Goal: Information Seeking & Learning: Learn about a topic

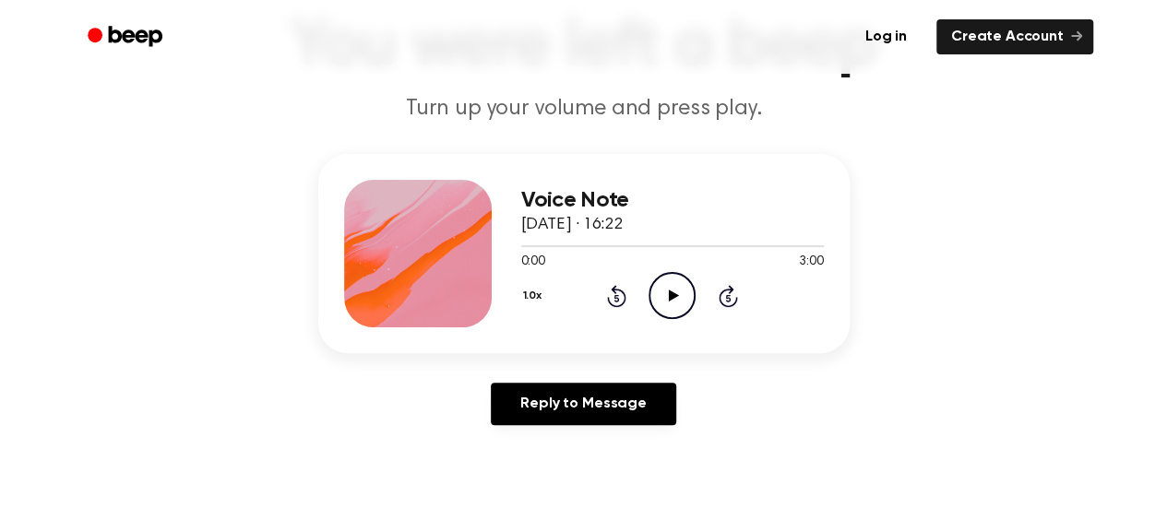
scroll to position [146, 0]
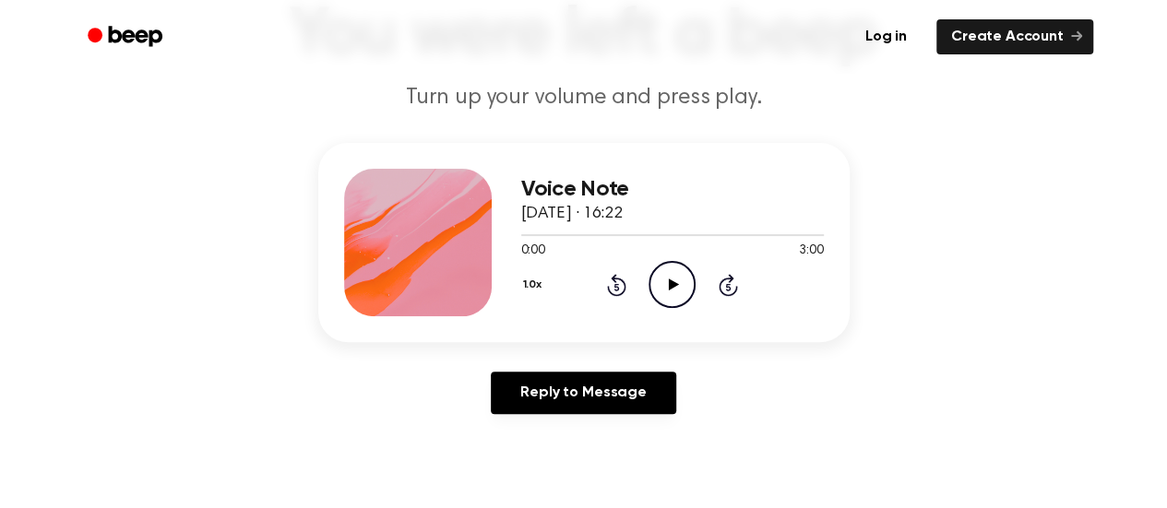
click at [662, 282] on icon "Play Audio" at bounding box center [671, 284] width 47 height 47
drag, startPoint x: 528, startPoint y: 237, endPoint x: 592, endPoint y: 243, distance: 64.0
click at [592, 243] on div "0:00 3:00 Your browser does not support the [object Object] element." at bounding box center [672, 244] width 302 height 34
click at [620, 236] on div at bounding box center [672, 234] width 302 height 15
click at [800, 246] on span "3:00" at bounding box center [811, 251] width 24 height 19
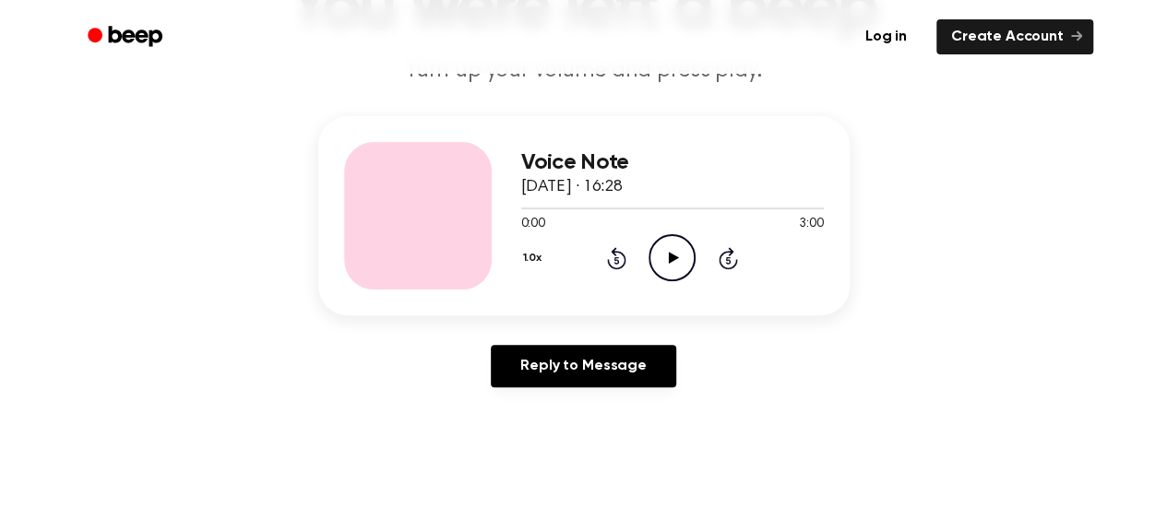
scroll to position [180, 0]
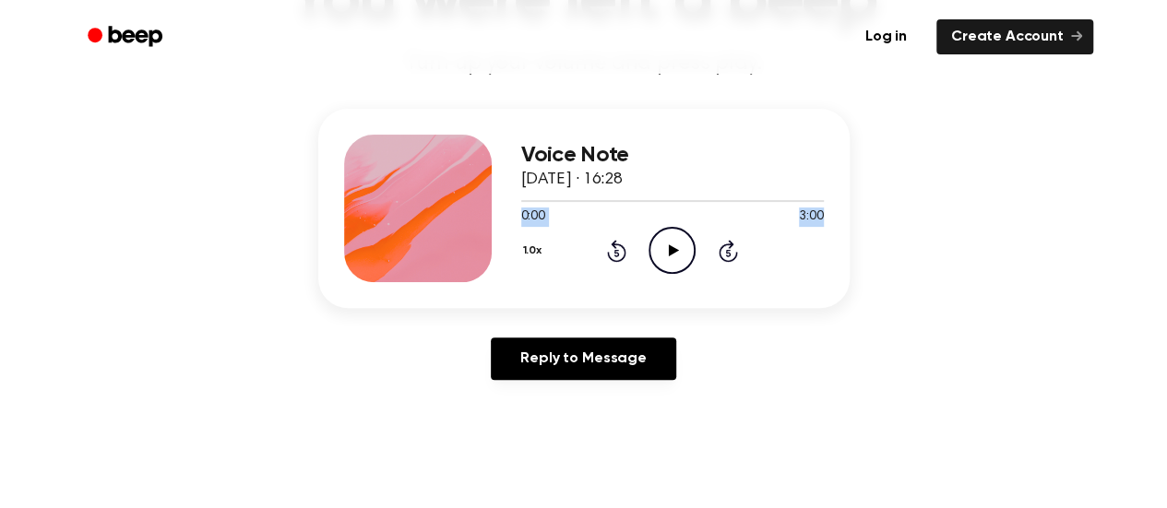
drag, startPoint x: 813, startPoint y: 198, endPoint x: 850, endPoint y: 207, distance: 38.0
click at [850, 207] on div "Voice Note 19 September 2025 · 16:28 0:00 3:00 Your browser does not support th…" at bounding box center [583, 252] width 1122 height 286
drag, startPoint x: 522, startPoint y: 190, endPoint x: 585, endPoint y: 215, distance: 67.5
click at [585, 215] on div "Voice Note 19 September 2025 · 16:28 0:00 3:00 Your browser does not support th…" at bounding box center [672, 209] width 302 height 148
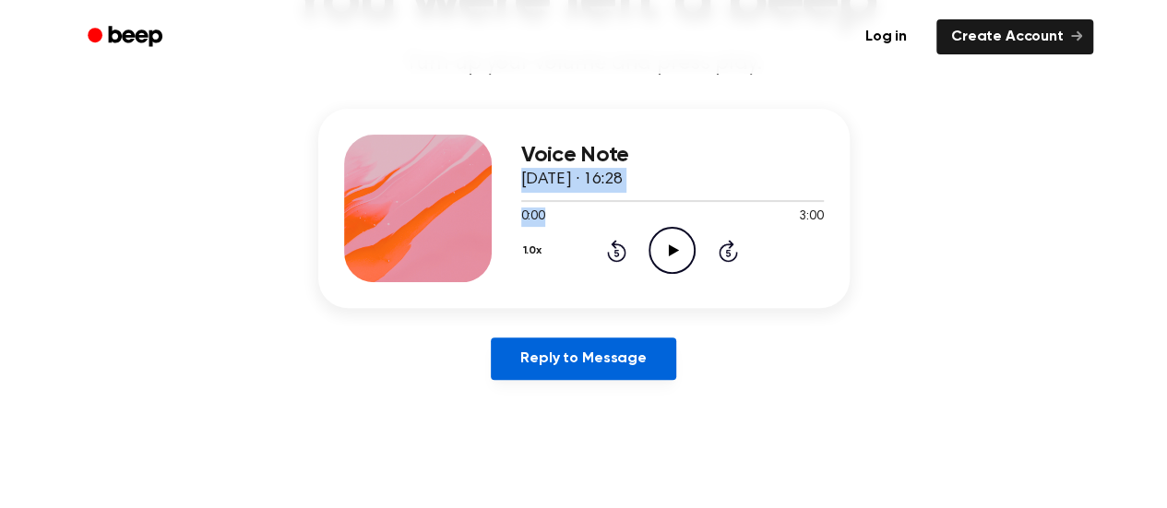
click at [546, 370] on link "Reply to Message" at bounding box center [583, 359] width 184 height 42
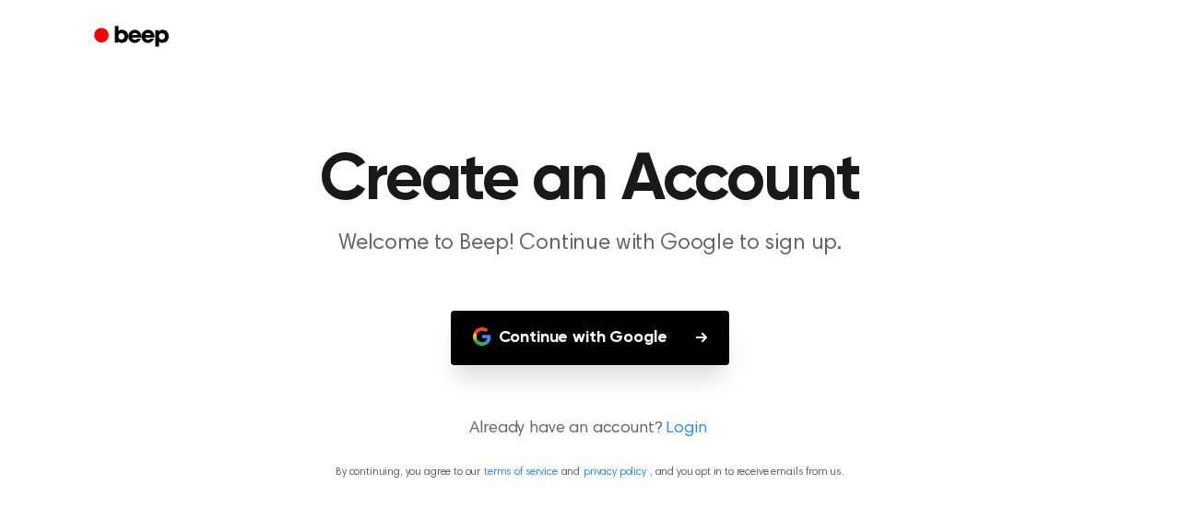
click at [621, 339] on button "Continue with Google" at bounding box center [590, 338] width 279 height 54
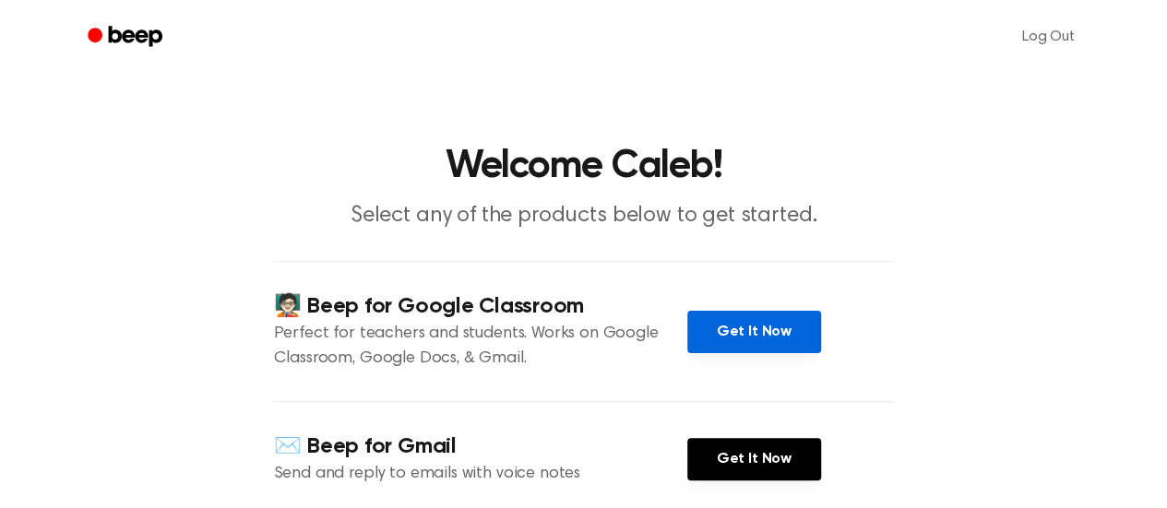
scroll to position [212, 0]
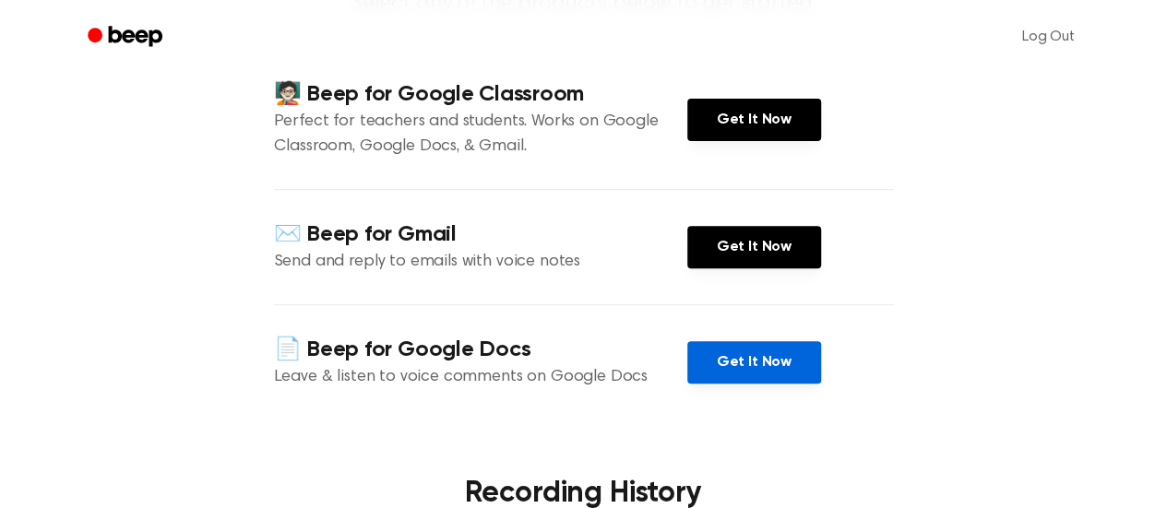
click at [762, 357] on link "Get It Now" at bounding box center [754, 362] width 134 height 42
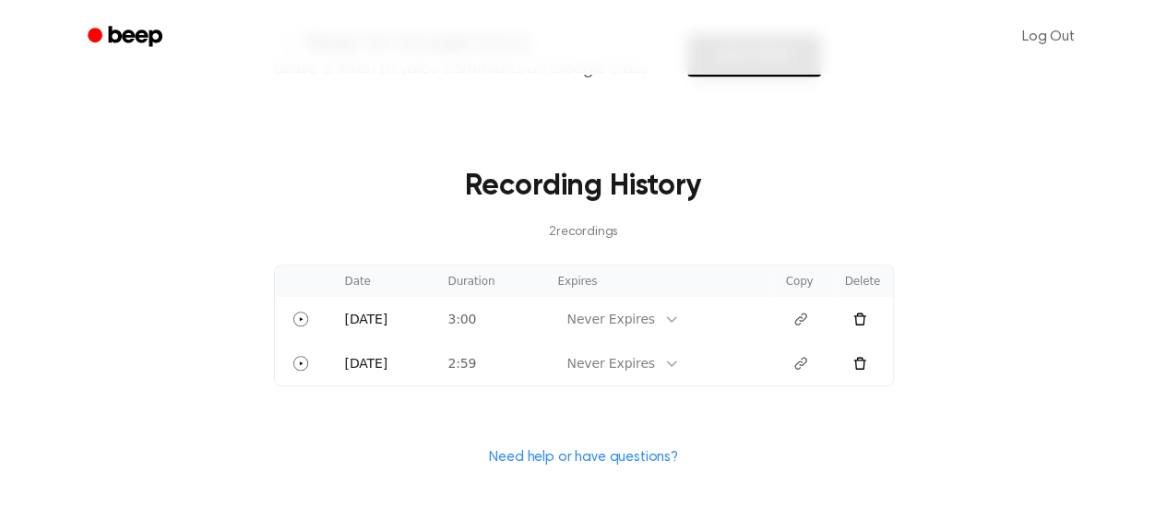
scroll to position [538, 0]
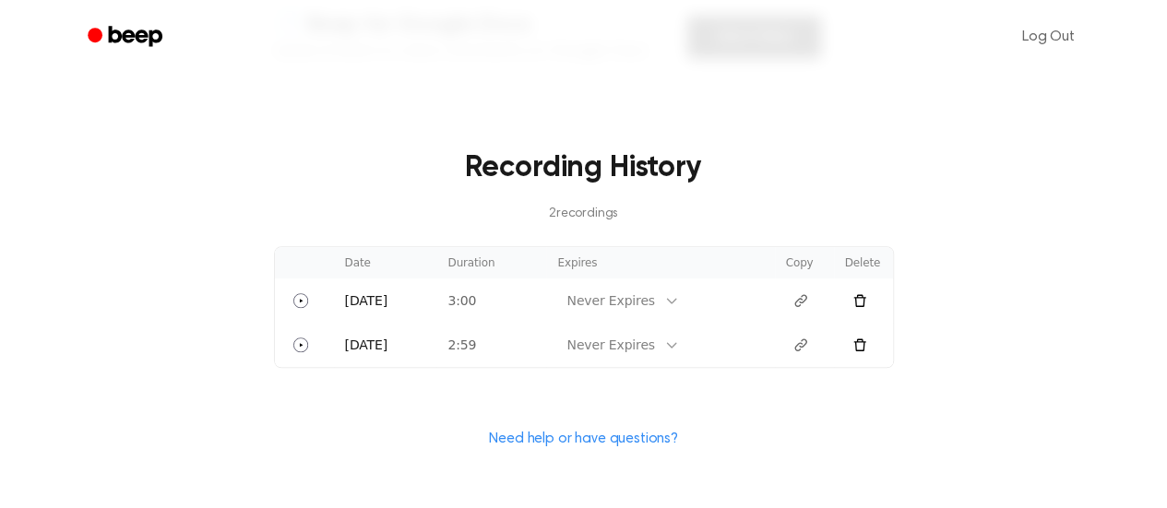
click at [454, 255] on th "Duration" at bounding box center [491, 262] width 110 height 31
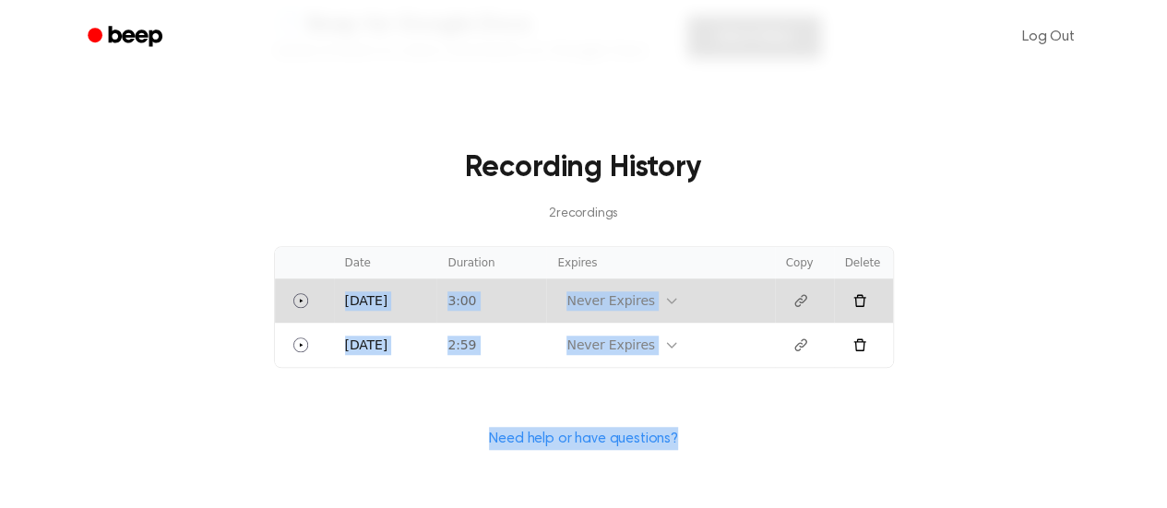
drag, startPoint x: 319, startPoint y: 300, endPoint x: 663, endPoint y: 469, distance: 383.6
click at [663, 469] on main "Welcome Caleb! Select any of the products below to get started. 🧑🏻‍🏫 Beep for G…" at bounding box center [583, 15] width 1167 height 1106
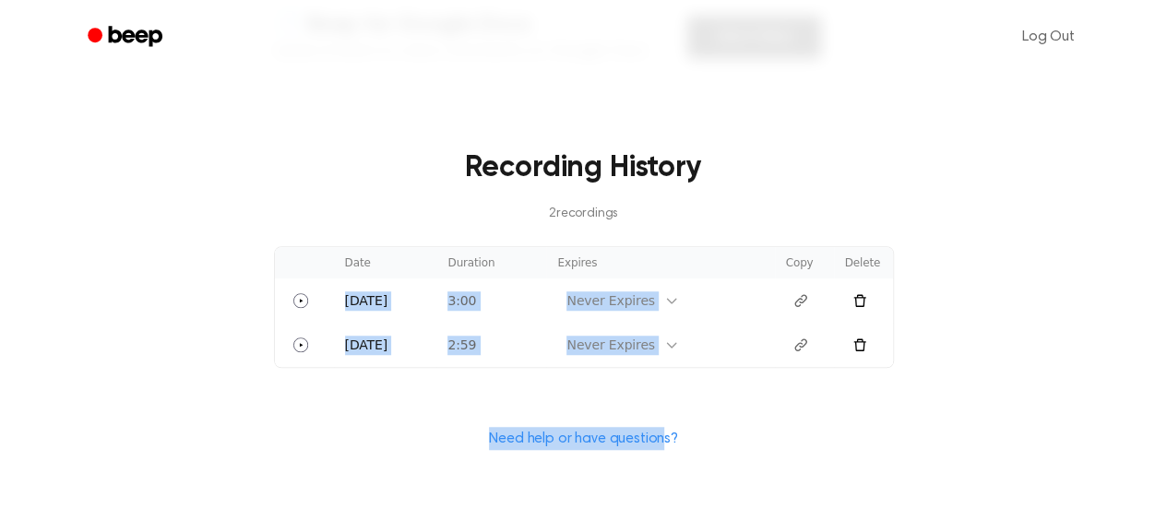
scroll to position [643, 0]
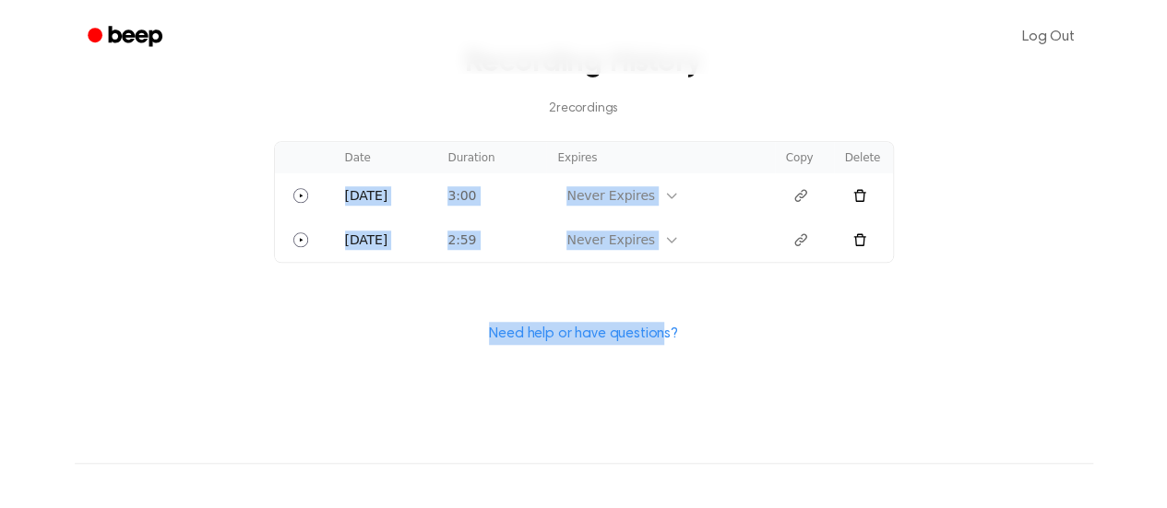
click at [571, 338] on link "Need help or have questions?" at bounding box center [583, 333] width 189 height 15
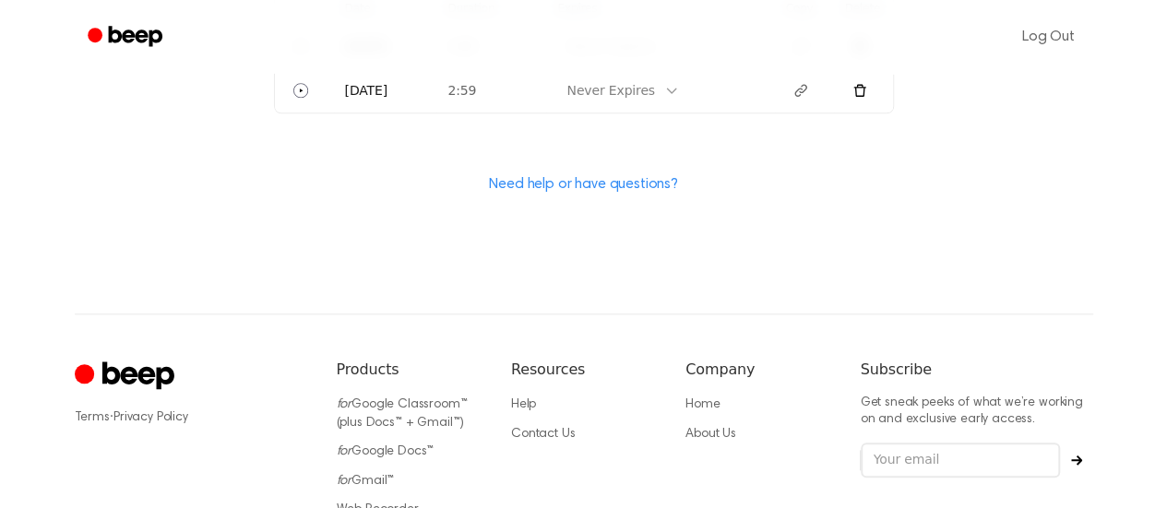
click at [408, 361] on h6 "Products" at bounding box center [409, 370] width 145 height 22
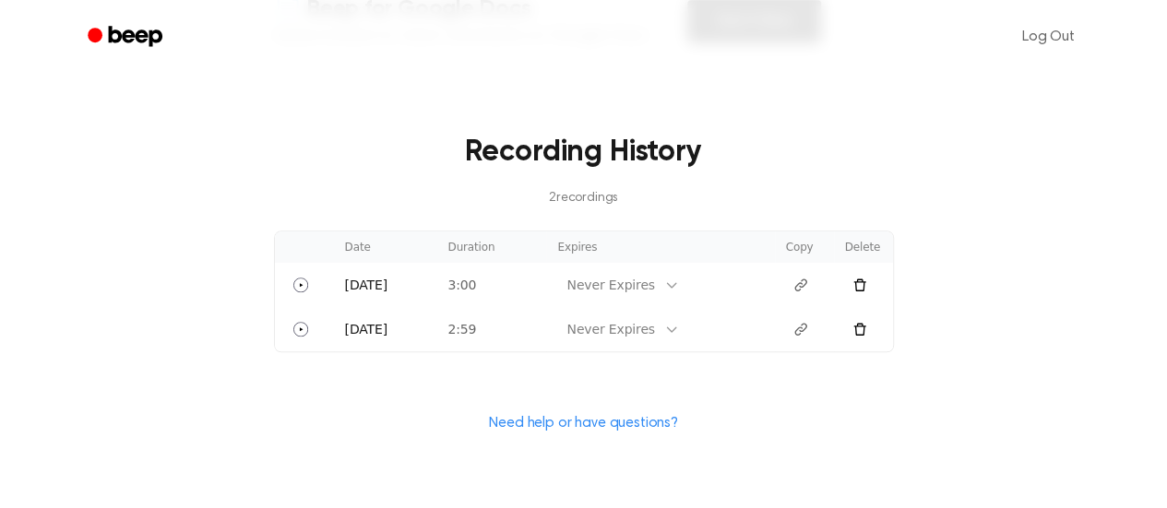
scroll to position [554, 0]
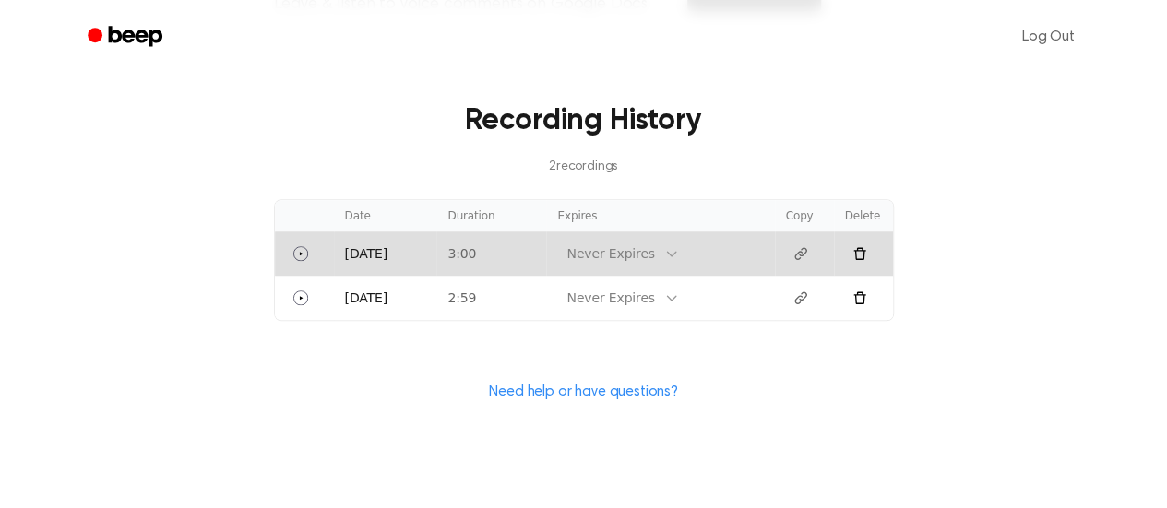
click at [641, 267] on div "Never Expires" at bounding box center [617, 254] width 121 height 26
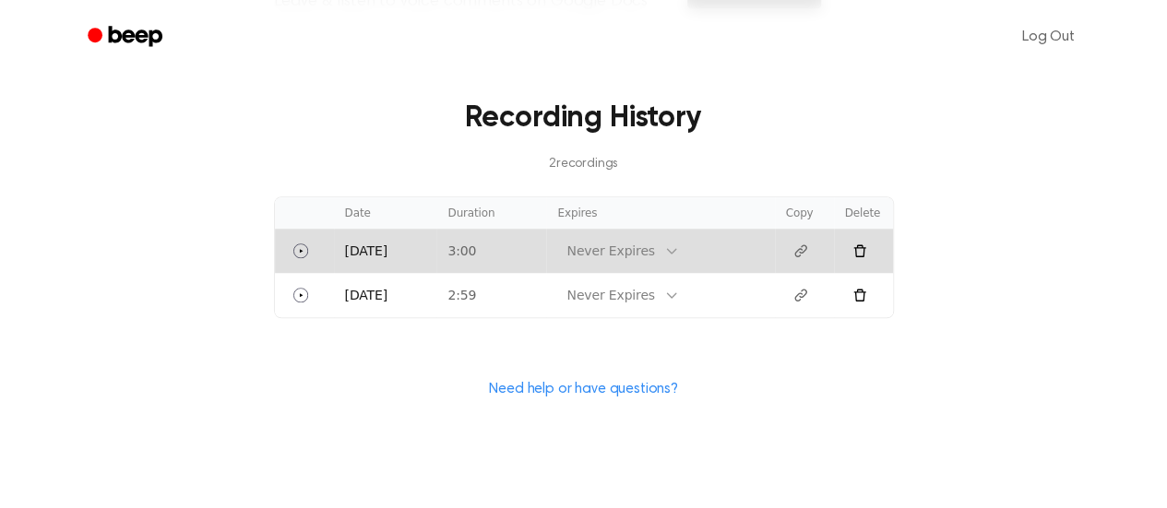
click at [448, 255] on td "3:00" at bounding box center [491, 251] width 110 height 44
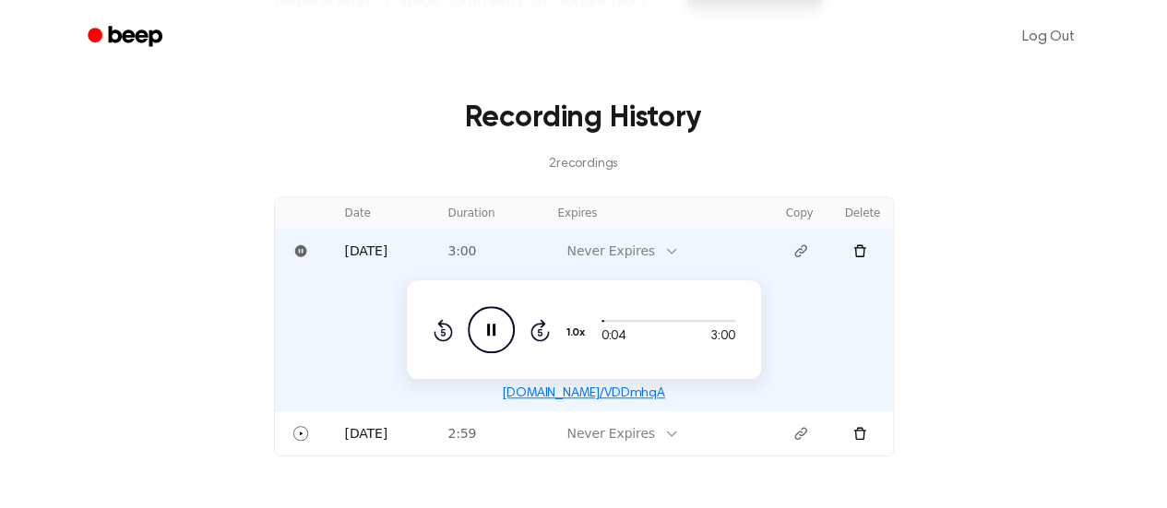
click at [483, 321] on icon "Pause Audio" at bounding box center [491, 329] width 47 height 47
drag, startPoint x: 622, startPoint y: 318, endPoint x: 704, endPoint y: 317, distance: 82.1
click at [704, 317] on div at bounding box center [668, 320] width 134 height 15
drag, startPoint x: 697, startPoint y: 324, endPoint x: 798, endPoint y: 311, distance: 101.3
click at [798, 311] on td "2:18 3:00 1.0x Rewind 5 seconds Play Audio Skip 5 seconds beep.audio/VDDmhqA" at bounding box center [584, 342] width 618 height 138
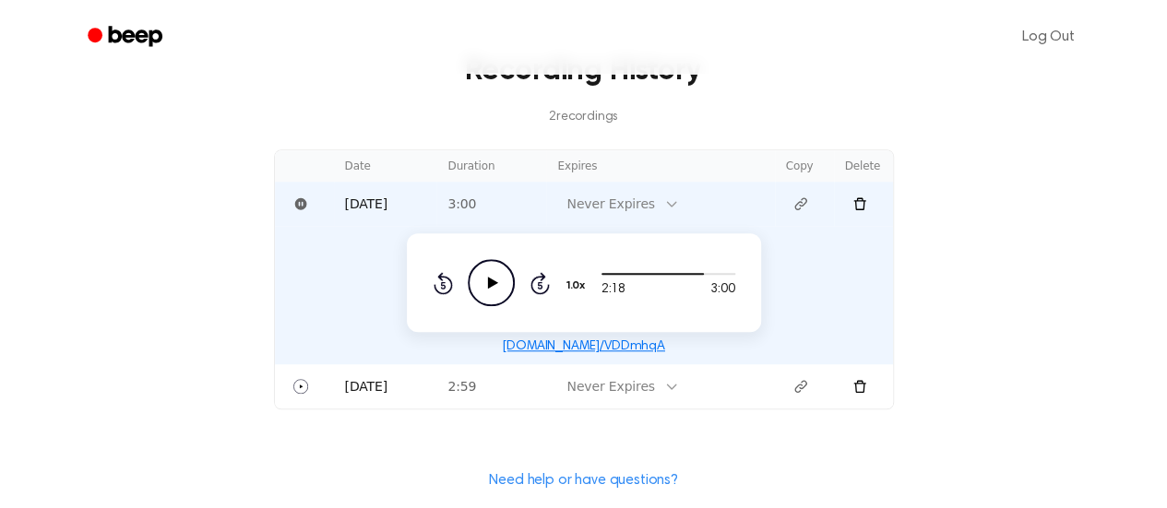
scroll to position [635, 0]
click at [546, 342] on link "beep.audio/VDDmhqA" at bounding box center [583, 345] width 163 height 13
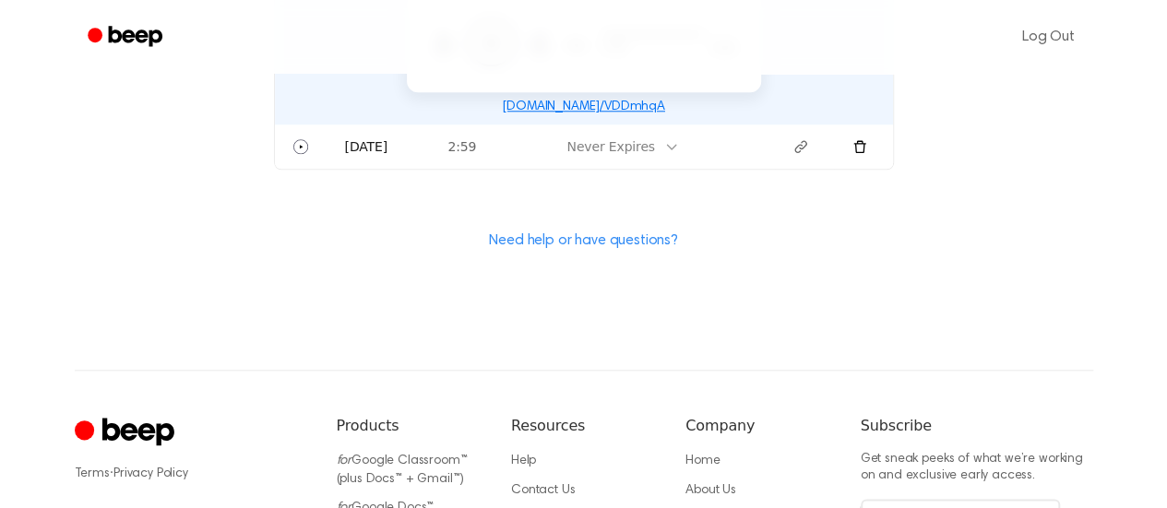
scroll to position [1079, 0]
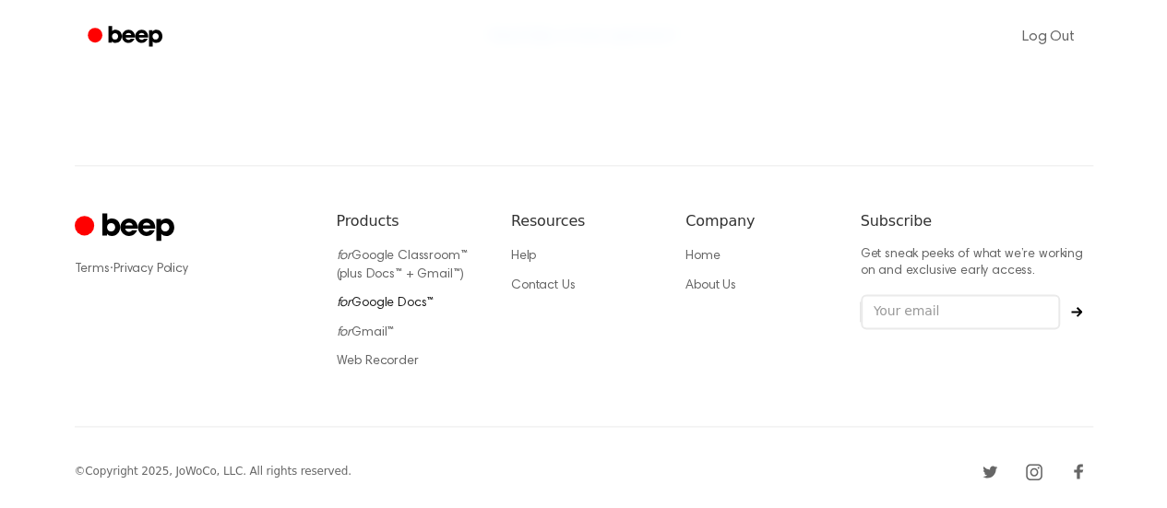
click at [361, 297] on link "for Google Docs™" at bounding box center [386, 303] width 98 height 13
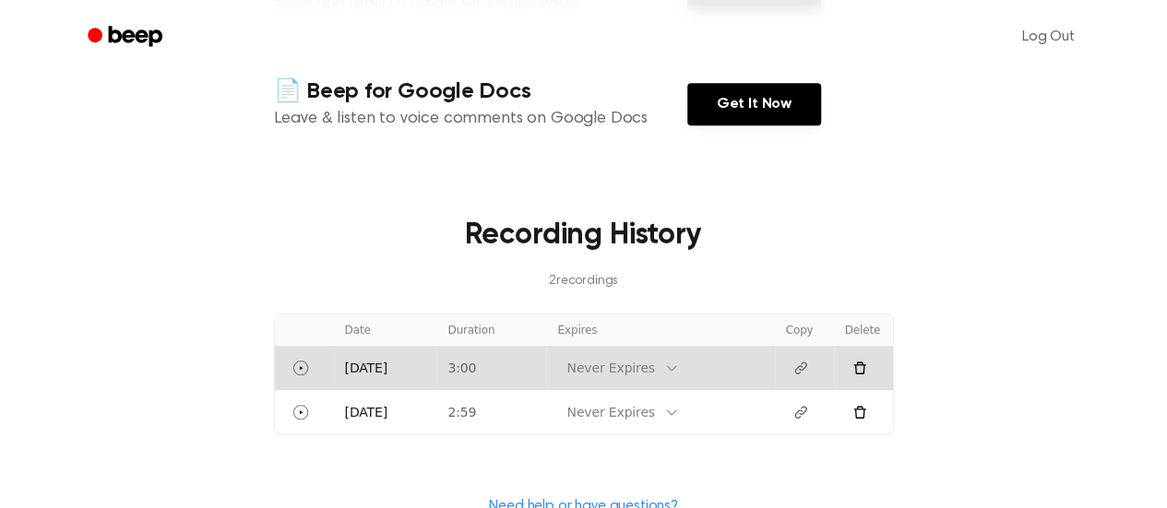
scroll to position [472, 0]
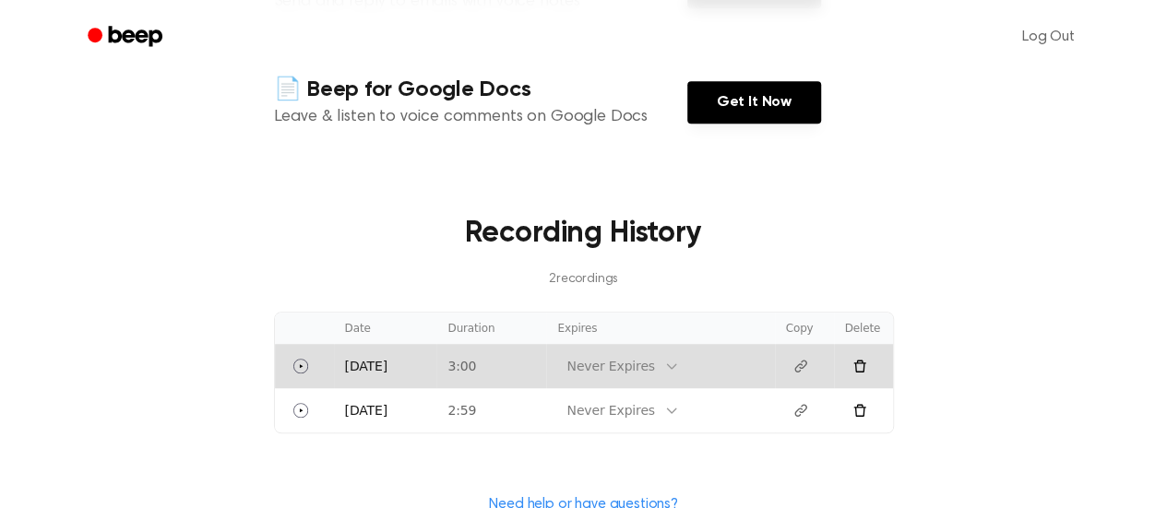
click at [442, 366] on td "3:00" at bounding box center [491, 366] width 110 height 44
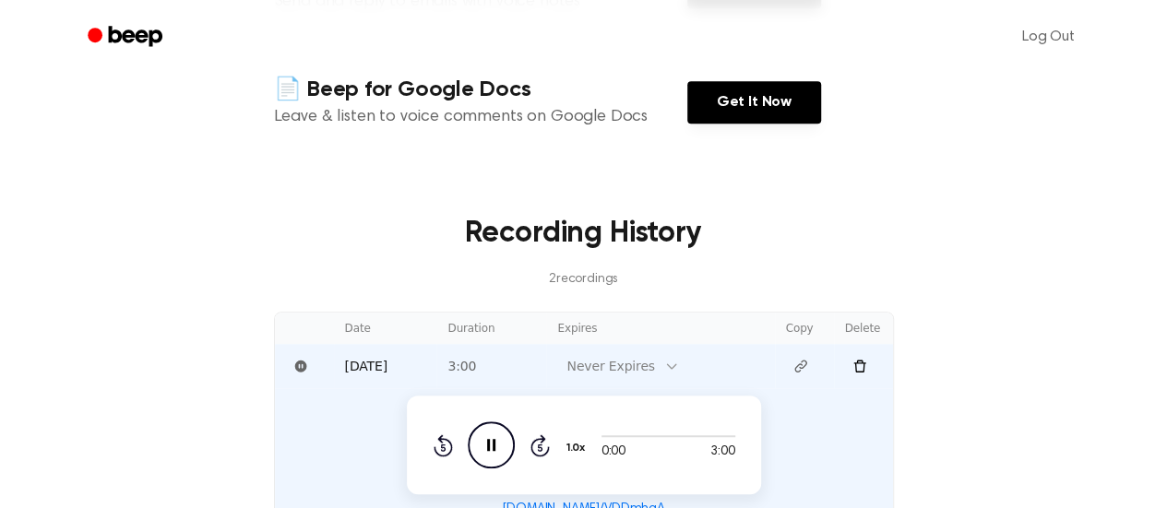
click at [450, 327] on th "Duration" at bounding box center [491, 328] width 110 height 31
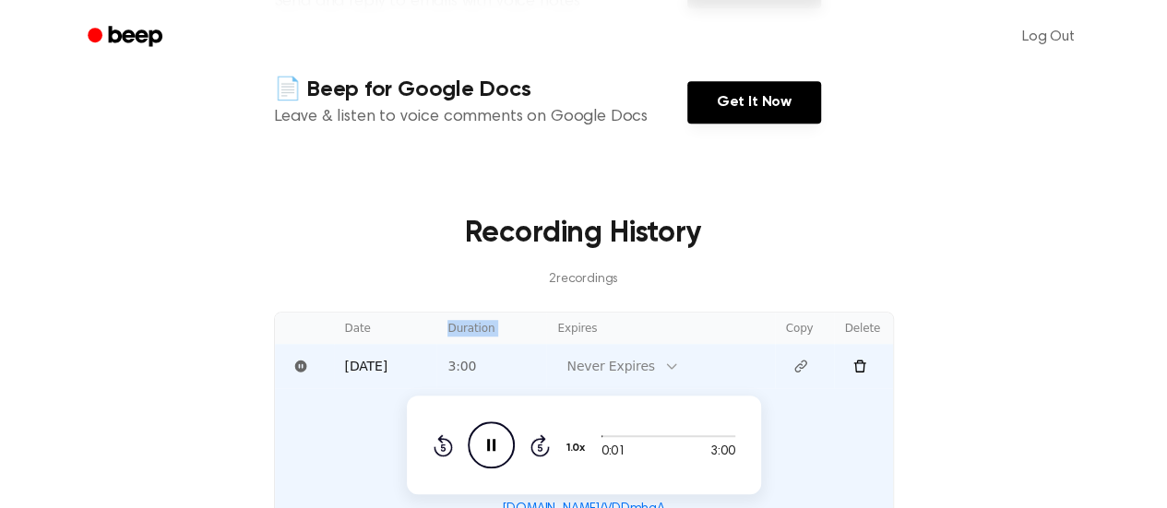
click at [468, 323] on th "Duration" at bounding box center [491, 328] width 110 height 31
click at [471, 326] on th "Duration" at bounding box center [491, 328] width 110 height 31
click at [483, 439] on icon "Pause Audio" at bounding box center [491, 444] width 47 height 47
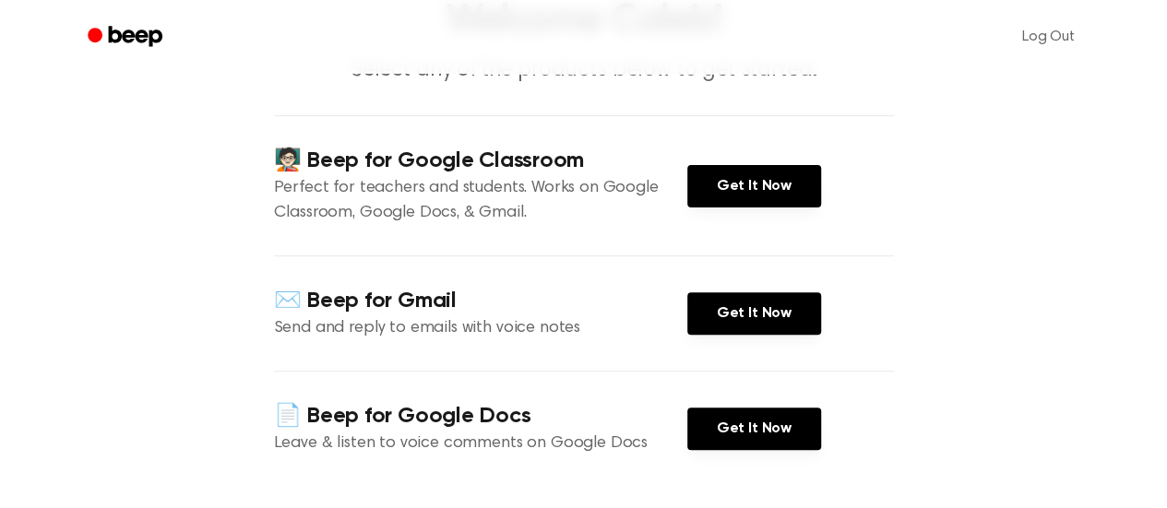
scroll to position [0, 0]
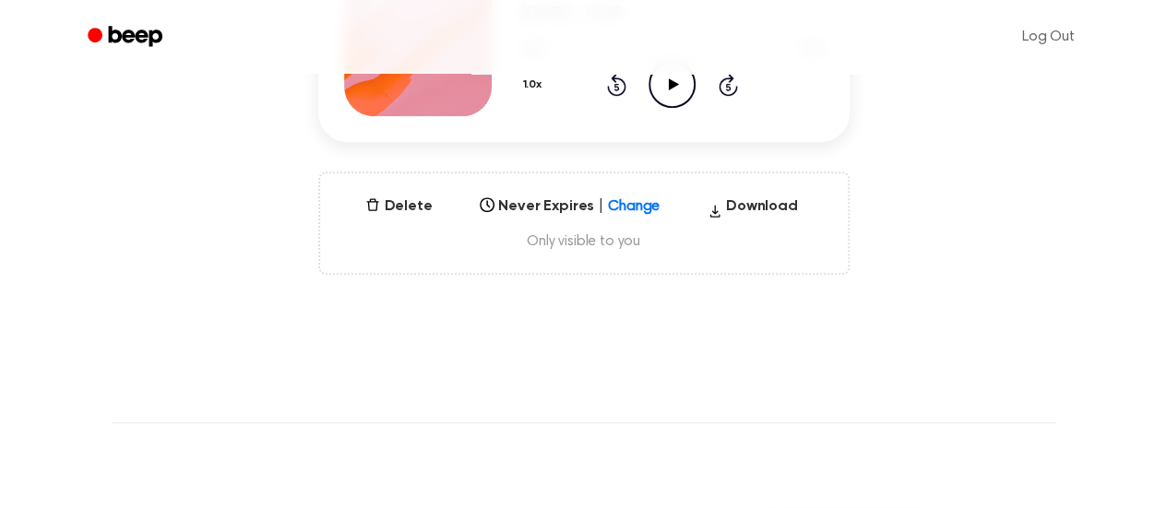
scroll to position [345, 0]
